Goal: Navigation & Orientation: Find specific page/section

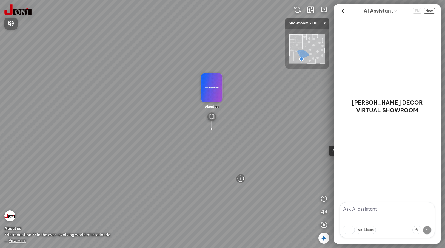
click at [290, 142] on div at bounding box center [222, 124] width 445 height 248
click at [344, 10] on icon at bounding box center [343, 11] width 8 height 8
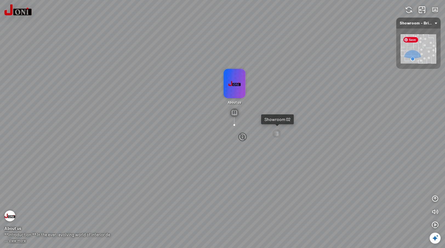
click at [411, 36] on img at bounding box center [419, 48] width 36 height 29
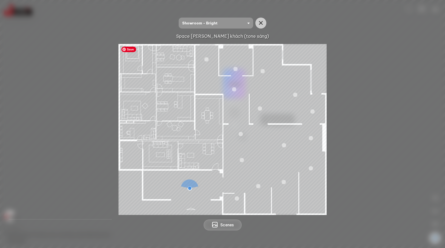
click at [179, 57] on img at bounding box center [223, 129] width 208 height 171
click at [212, 18] on span "Showroom - Bright" at bounding box center [215, 23] width 67 height 11
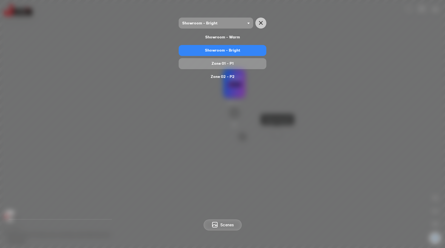
click at [233, 65] on div "Zone 01 - P1" at bounding box center [222, 63] width 83 height 7
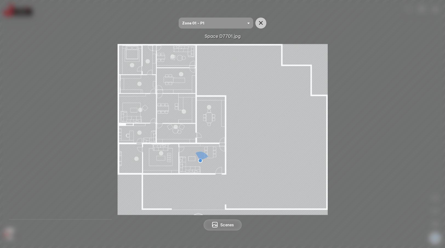
click at [321, 42] on div at bounding box center [222, 128] width 427 height 179
click at [259, 22] on icon "button" at bounding box center [261, 23] width 7 height 7
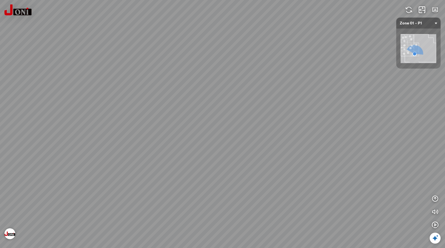
click at [296, 199] on div "D7701 - Warm Woodgrain Melamine Paper with Rustic Effect" at bounding box center [222, 124] width 445 height 248
click at [102, 197] on div at bounding box center [222, 124] width 445 height 248
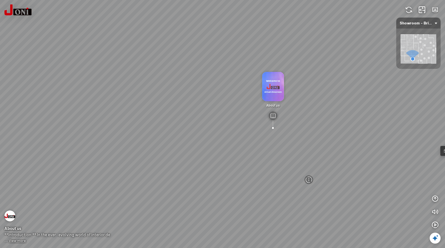
click at [223, 162] on div "D7747 - Bright Woodgrain Melamine Paper D7748 - Warm Woodgrain Melamine Paper A…" at bounding box center [222, 124] width 445 height 248
click at [16, 13] on img at bounding box center [17, 9] width 27 height 11
click at [412, 11] on img at bounding box center [408, 10] width 7 height 7
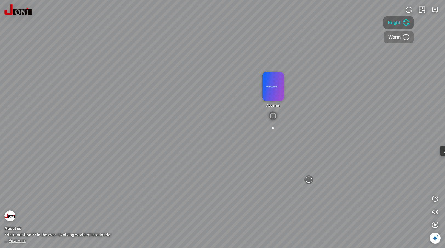
click at [399, 36] on span "Warm" at bounding box center [394, 37] width 12 height 7
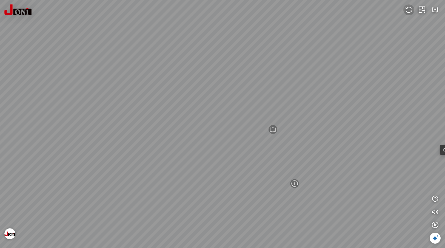
click at [410, 8] on img at bounding box center [408, 10] width 7 height 7
click at [404, 19] on img "button" at bounding box center [406, 22] width 7 height 7
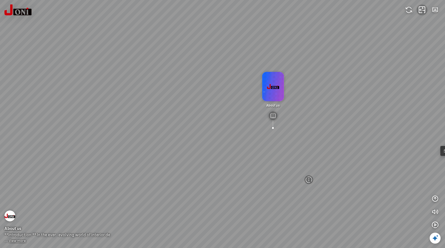
click at [421, 7] on icon "button" at bounding box center [422, 10] width 7 height 7
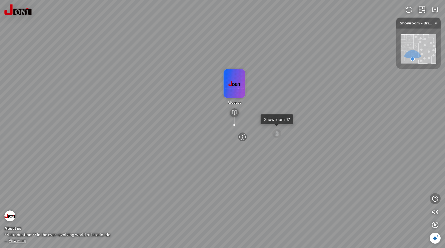
click at [433, 196] on icon "button" at bounding box center [435, 198] width 7 height 7
click at [277, 135] on div at bounding box center [276, 133] width 9 height 9
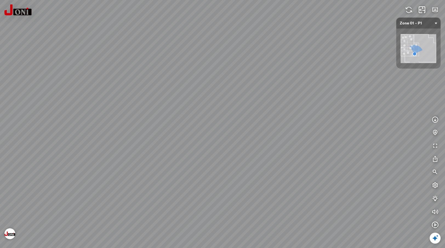
click at [313, 137] on div "D7701 - Warm Woodgrain Melamine Paper with Rustic Effect" at bounding box center [222, 124] width 445 height 248
click at [434, 131] on icon "button" at bounding box center [435, 132] width 7 height 7
click at [70, 212] on div "D7701 - Warm Woodgrain Melamine Paper with Rustic Effect" at bounding box center [222, 124] width 445 height 248
click at [47, 199] on div "D7703 - Warm Woodgrain Melamine Paper with Rustic Effect" at bounding box center [222, 124] width 445 height 248
